Goal: Task Accomplishment & Management: Use online tool/utility

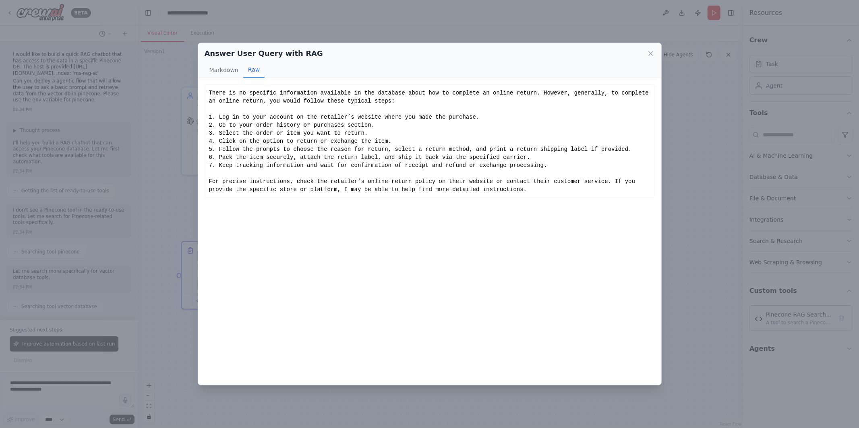
scroll to position [1027, 0]
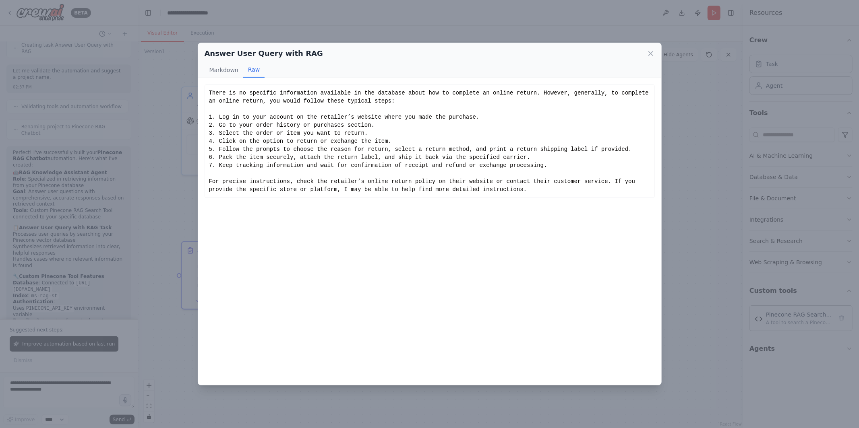
click at [190, 155] on div "Answer User Query with RAG Markdown Raw There is no specific information availa…" at bounding box center [429, 214] width 859 height 428
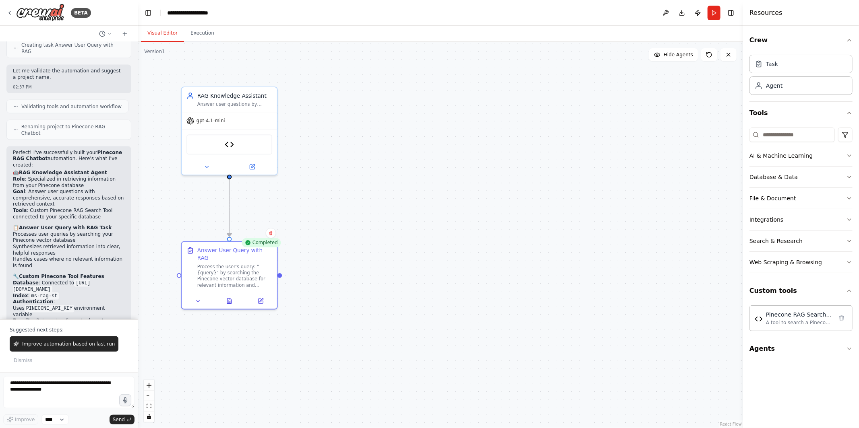
click at [153, 167] on div ".deletable-edge-delete-btn { width: 20px; height: 20px; border: 0px solid #ffff…" at bounding box center [440, 235] width 605 height 386
click at [8, 11] on icon at bounding box center [9, 13] width 6 height 6
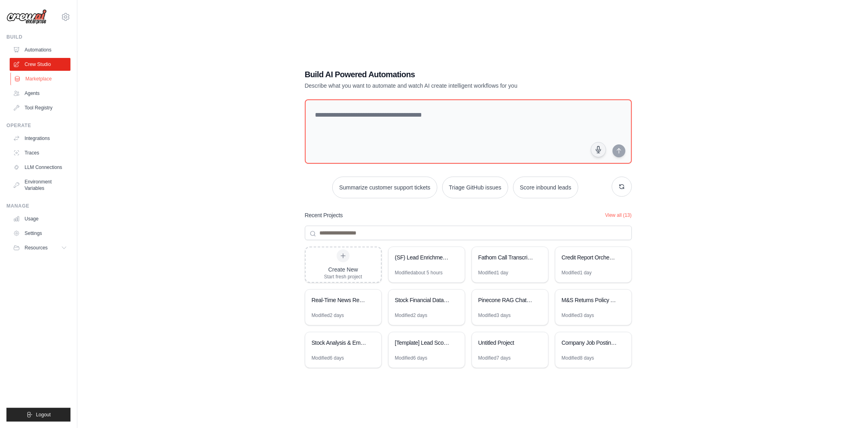
click at [46, 79] on link "Marketplace" at bounding box center [40, 78] width 61 height 13
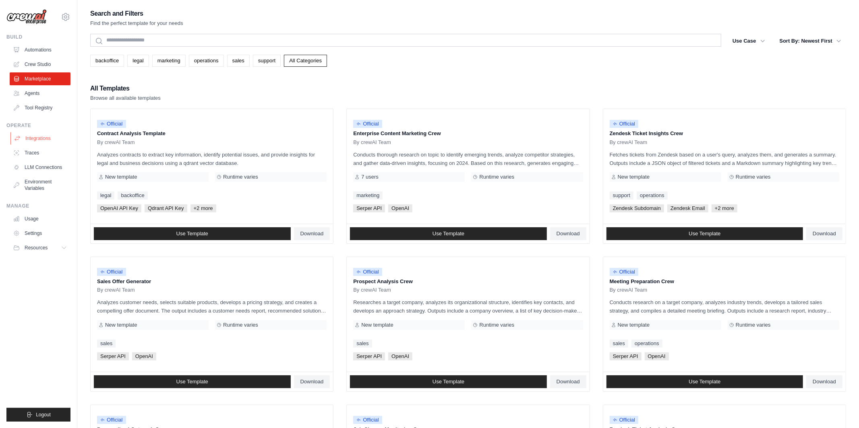
click at [48, 141] on link "Integrations" at bounding box center [40, 138] width 61 height 13
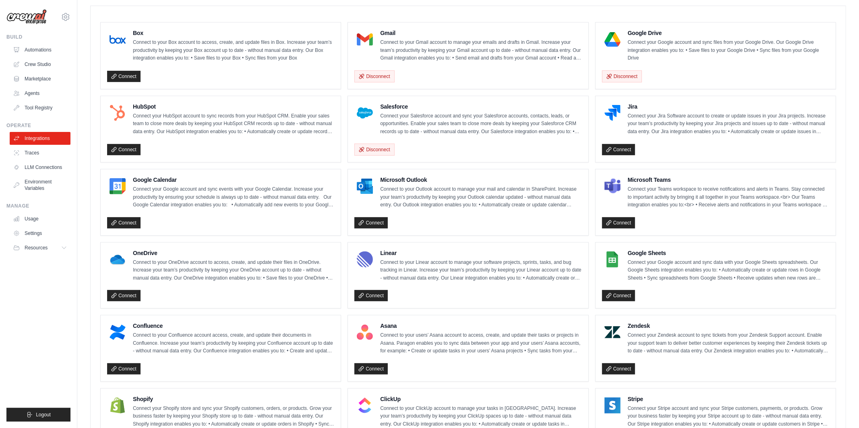
scroll to position [223, 0]
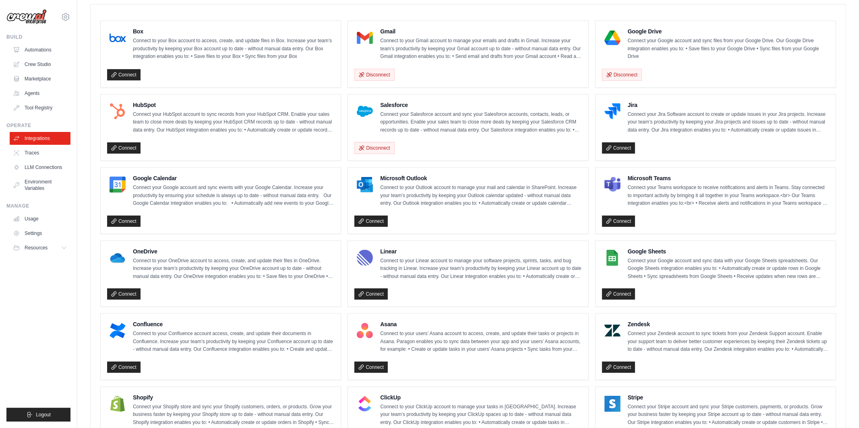
click at [138, 50] on p "Connect to your Box account to access, create, and update files in Box. Increas…" at bounding box center [233, 49] width 201 height 24
click at [122, 36] on img at bounding box center [117, 38] width 16 height 16
click at [127, 75] on link "Connect" at bounding box center [123, 74] width 33 height 11
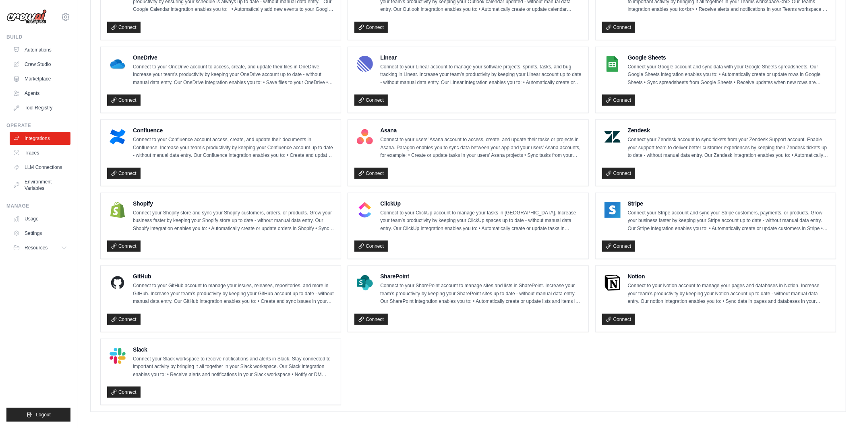
scroll to position [423, 0]
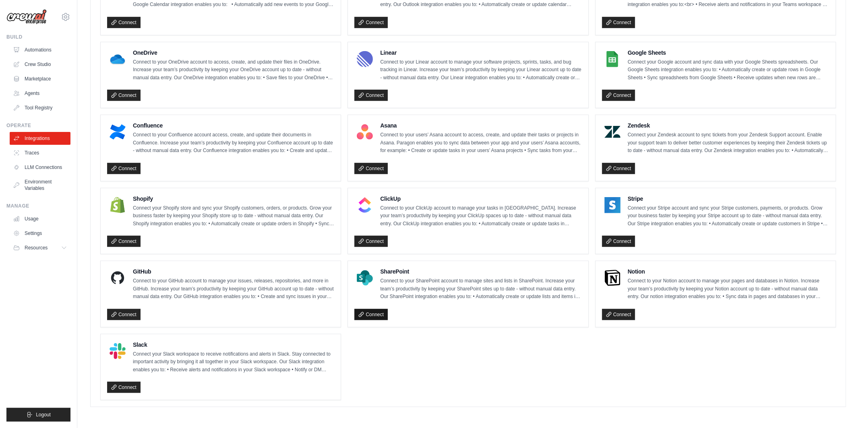
click at [374, 317] on link "Connect" at bounding box center [370, 314] width 33 height 11
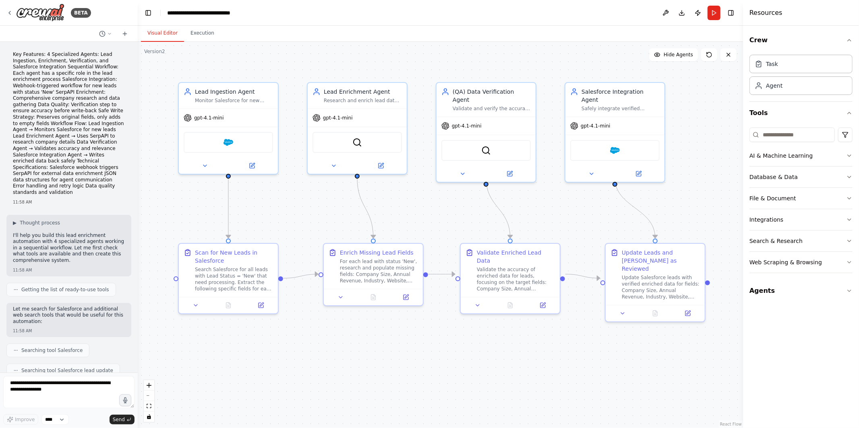
scroll to position [1649, 0]
